Goal: Information Seeking & Learning: Learn about a topic

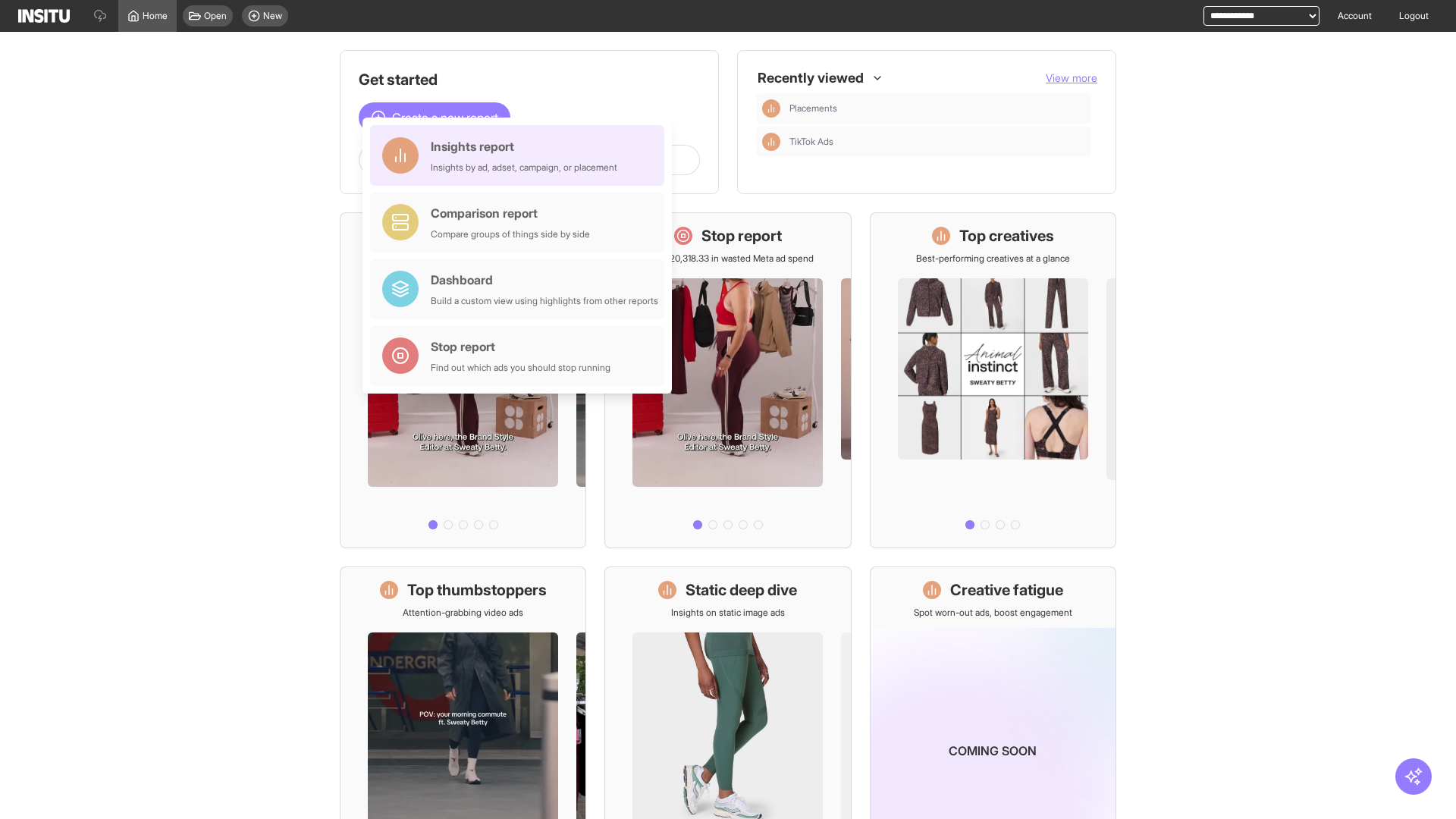
click at [521, 155] on div "Insights report Insights by ad, adset, campaign, or placement" at bounding box center [524, 155] width 187 height 36
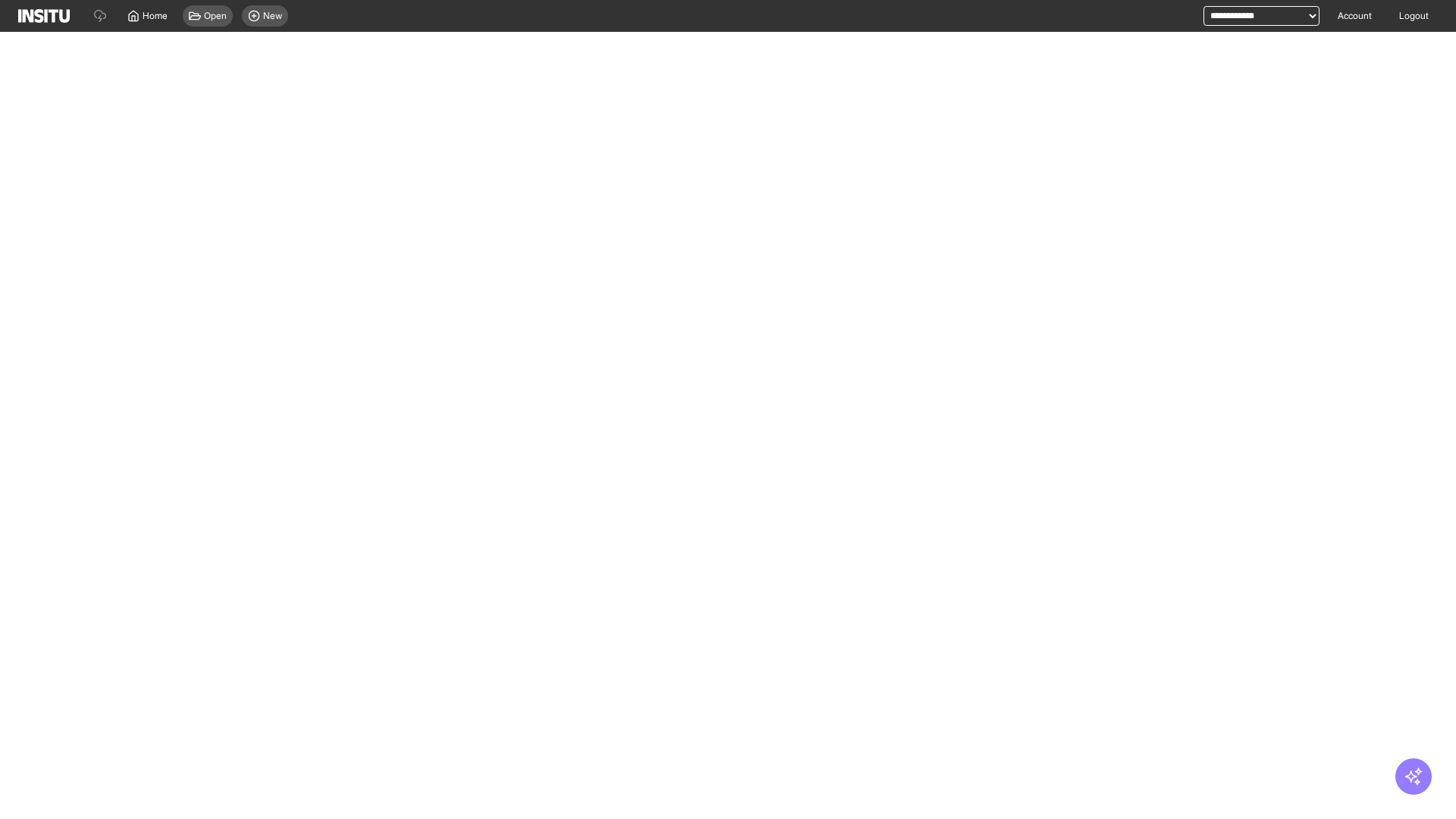
select select "**"
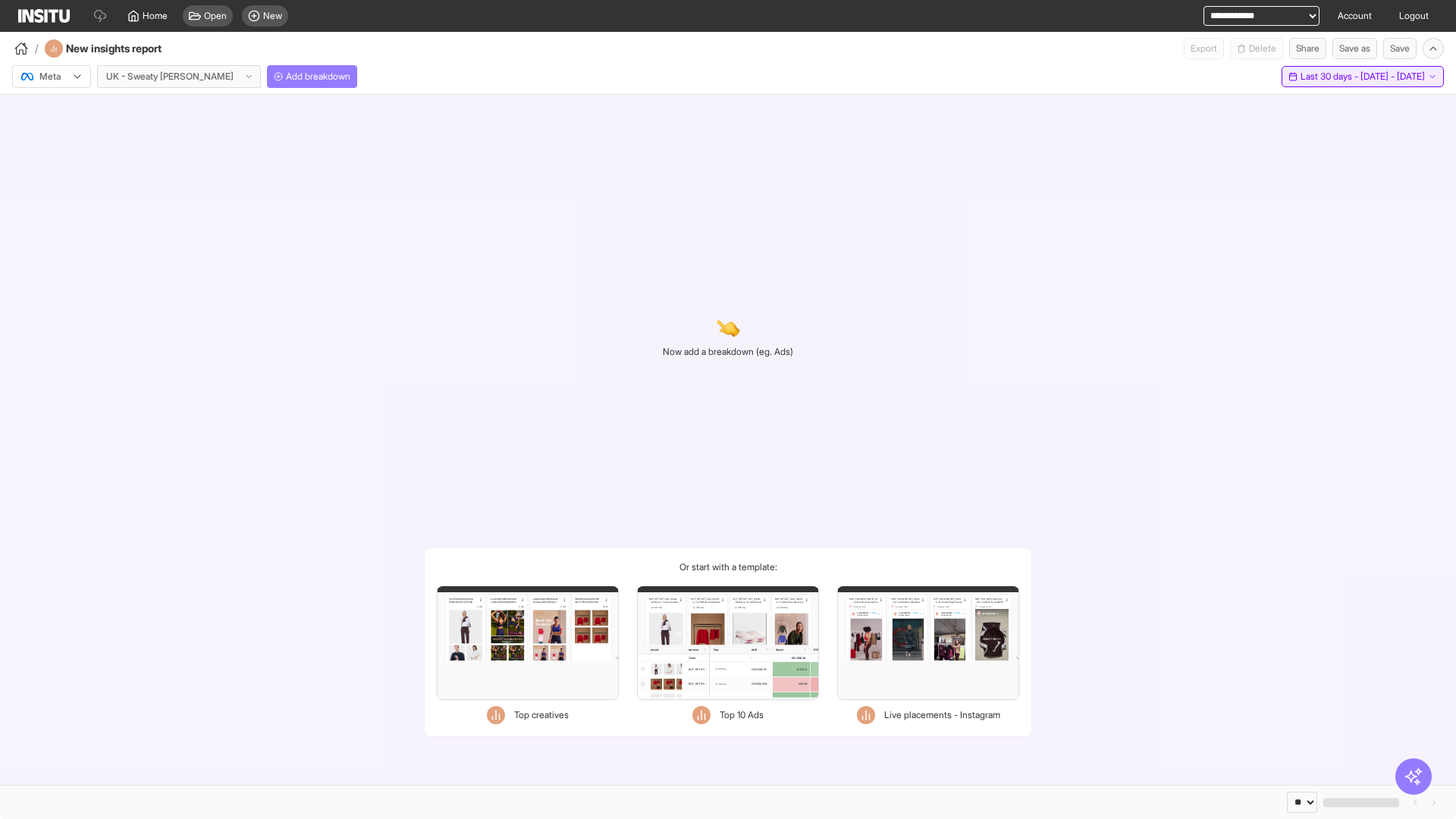
click at [1330, 76] on span "Last 30 days - [DATE] - [DATE]" at bounding box center [1363, 76] width 124 height 12
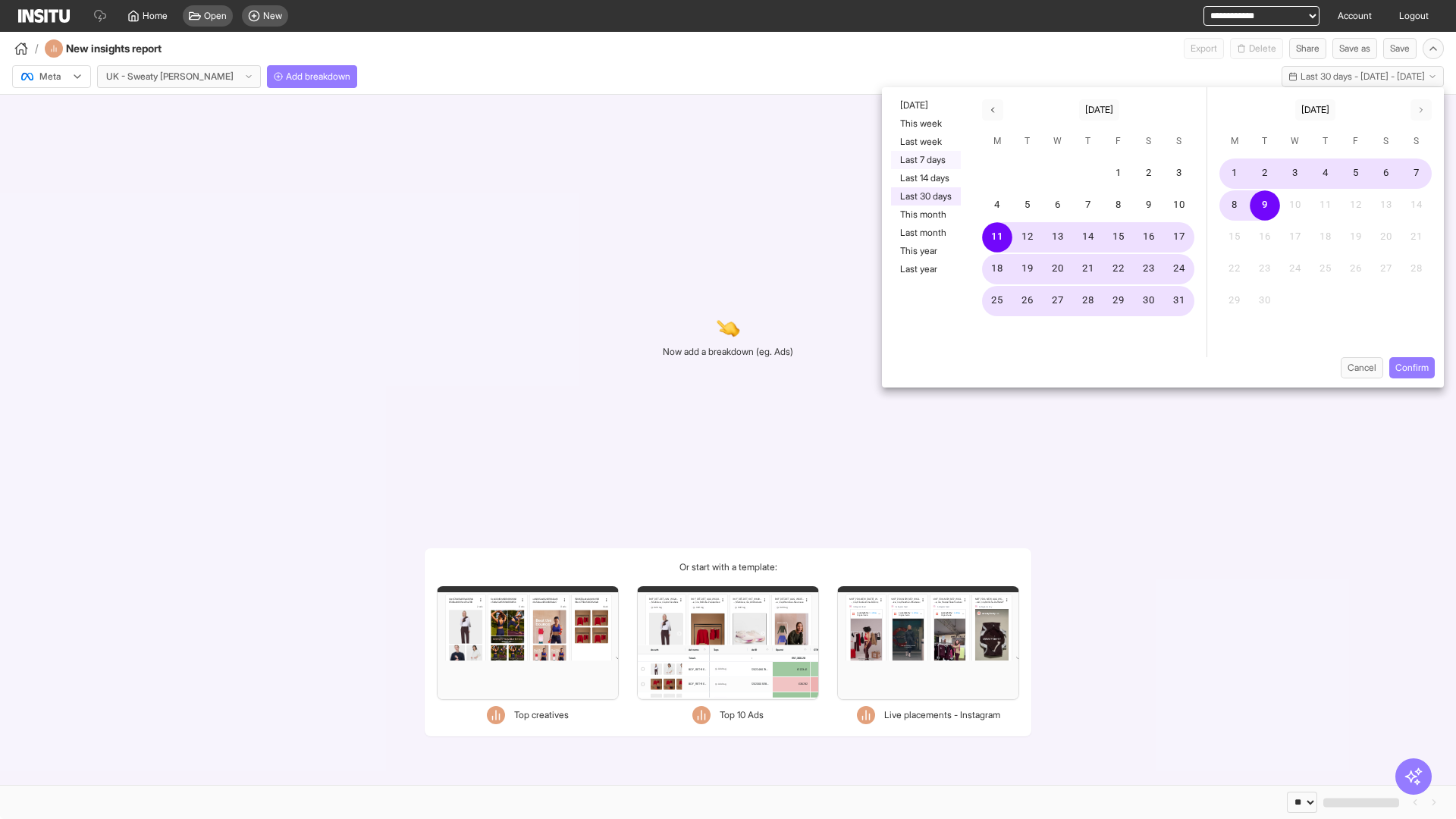
click at [925, 160] on button "Last 7 days" at bounding box center [926, 159] width 69 height 18
